Goal: Task Accomplishment & Management: Complete application form

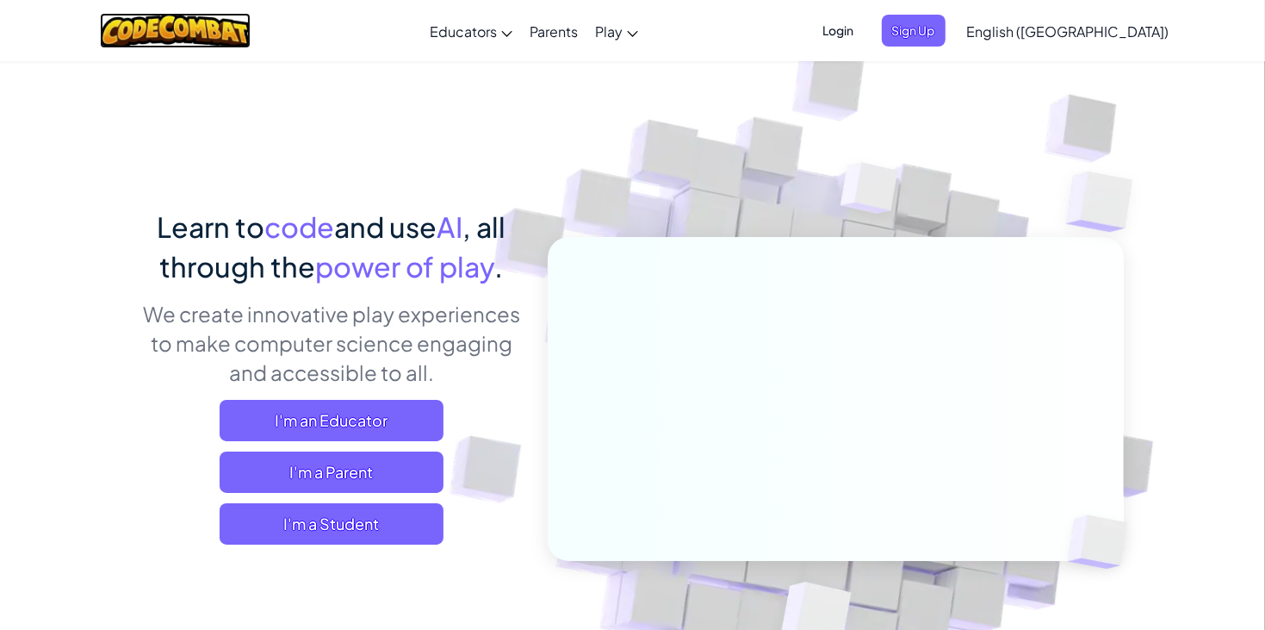
click at [223, 17] on img at bounding box center [175, 30] width 151 height 35
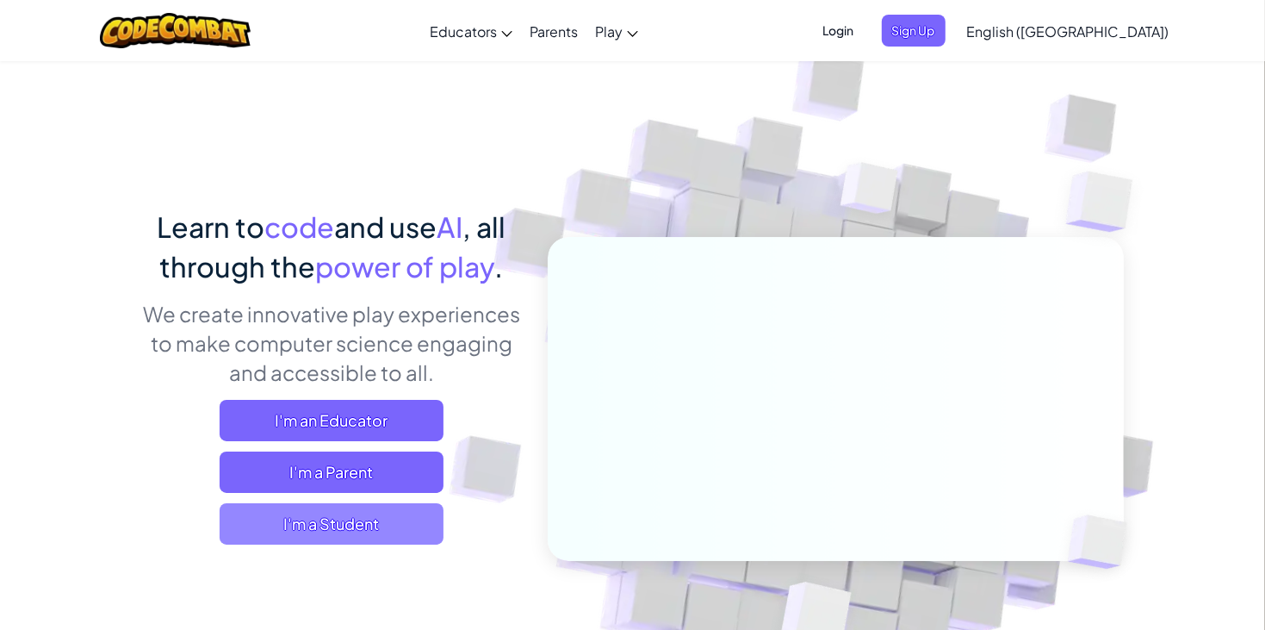
click at [378, 516] on span "I'm a Student" at bounding box center [332, 523] width 224 height 41
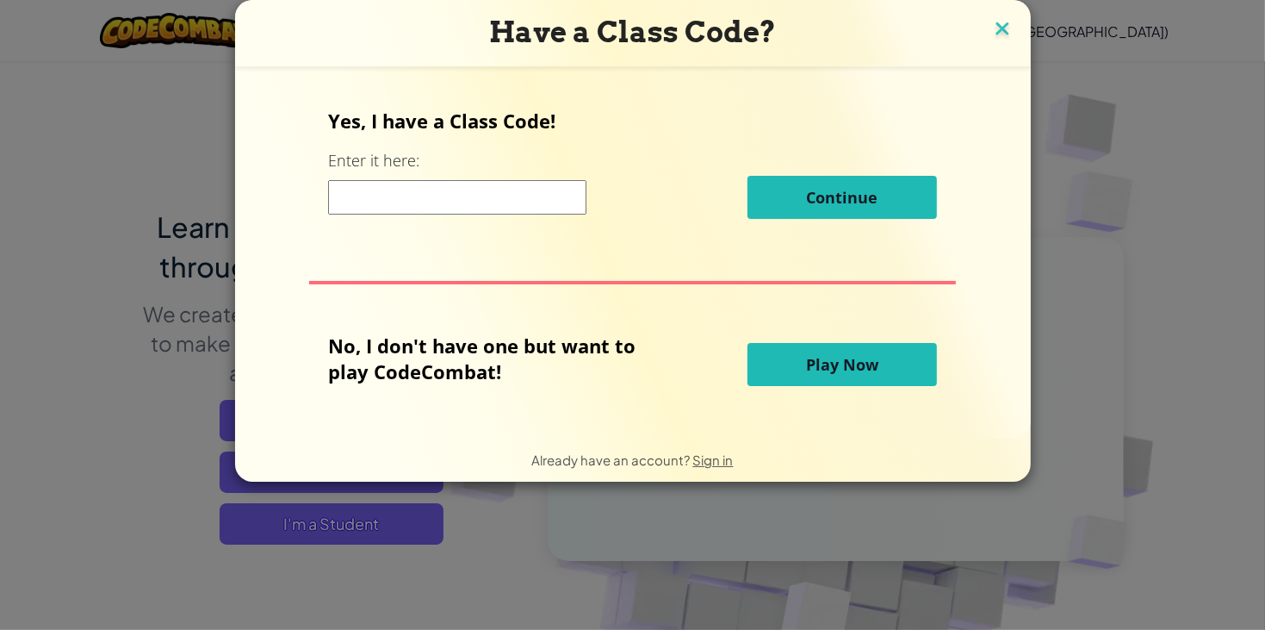
click at [1006, 36] on img at bounding box center [1002, 30] width 22 height 26
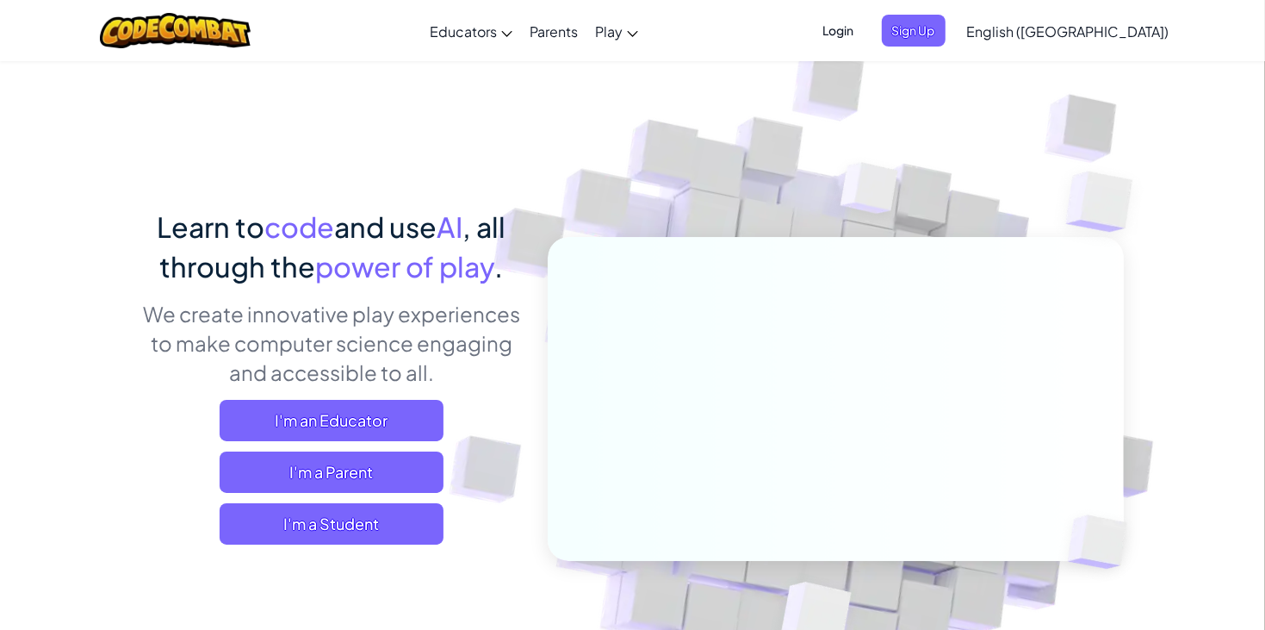
click at [865, 34] on span "Login" at bounding box center [839, 31] width 52 height 32
